Goal: Use online tool/utility: Utilize a website feature to perform a specific function

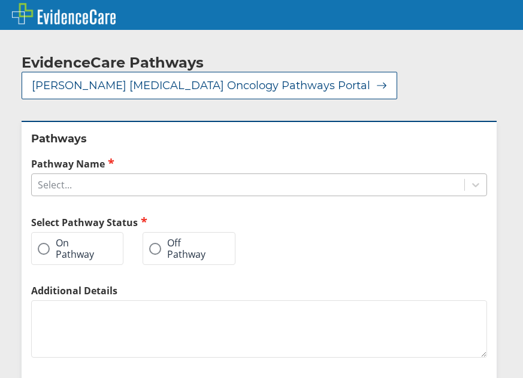
click at [151, 183] on div "Select..." at bounding box center [259, 185] width 456 height 23
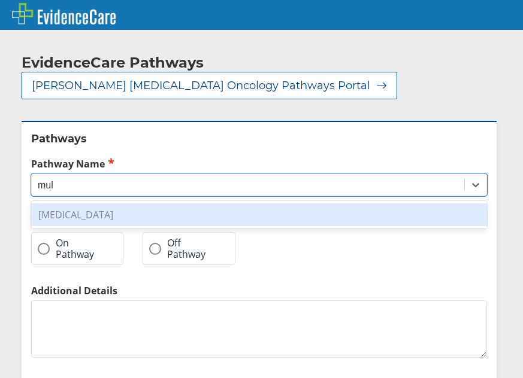
click at [125, 204] on div "[MEDICAL_DATA]" at bounding box center [259, 215] width 456 height 23
type input "mul"
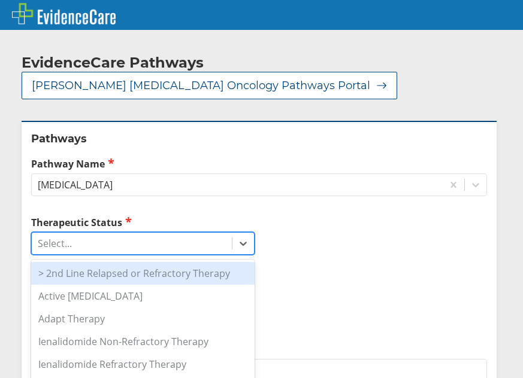
click at [72, 234] on div "Select..." at bounding box center [132, 244] width 200 height 20
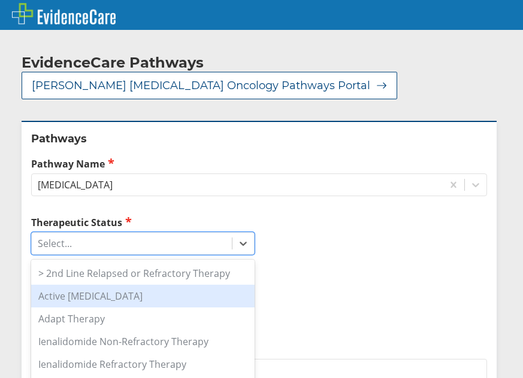
click at [80, 292] on div "Active [MEDICAL_DATA]" at bounding box center [142, 296] width 223 height 23
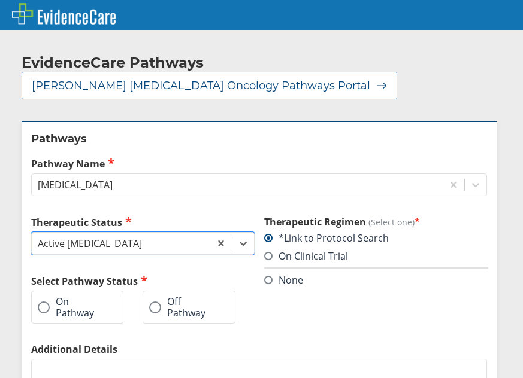
click at [75, 296] on label "On Pathway" at bounding box center [71, 307] width 67 height 22
click at [0, 0] on input "On Pathway" at bounding box center [0, 0] width 0 height 0
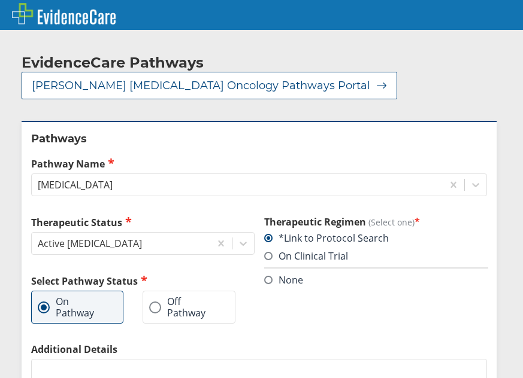
click at [269, 274] on label "None" at bounding box center [283, 280] width 39 height 13
click at [0, 0] on input "None" at bounding box center [0, 0] width 0 height 0
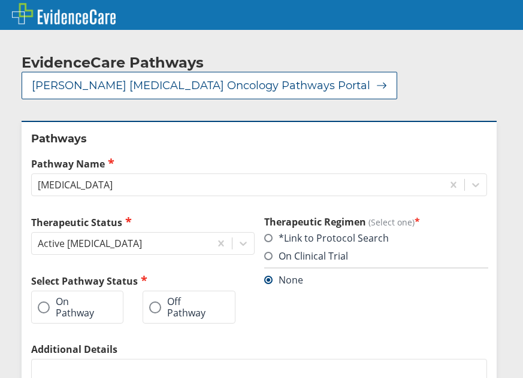
click at [66, 296] on label "On Pathway" at bounding box center [71, 307] width 67 height 22
click at [0, 0] on input "On Pathway" at bounding box center [0, 0] width 0 height 0
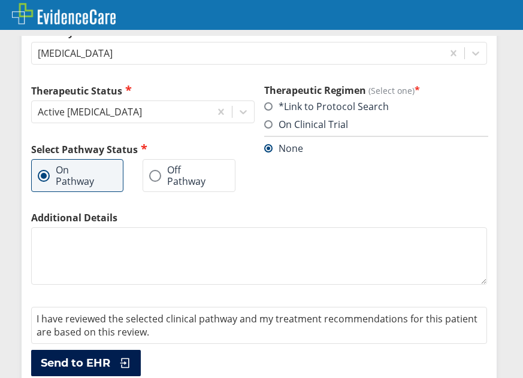
click at [93, 356] on span "Send to EHR" at bounding box center [75, 363] width 69 height 14
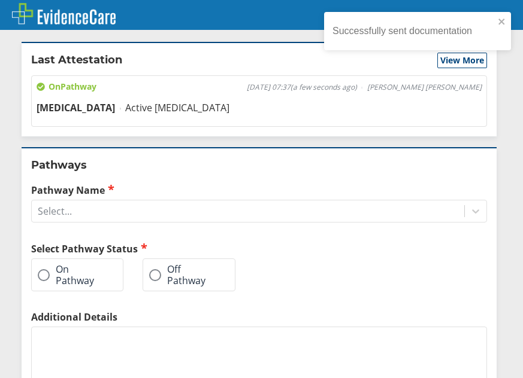
scroll to position [172, 0]
